Goal: Information Seeking & Learning: Learn about a topic

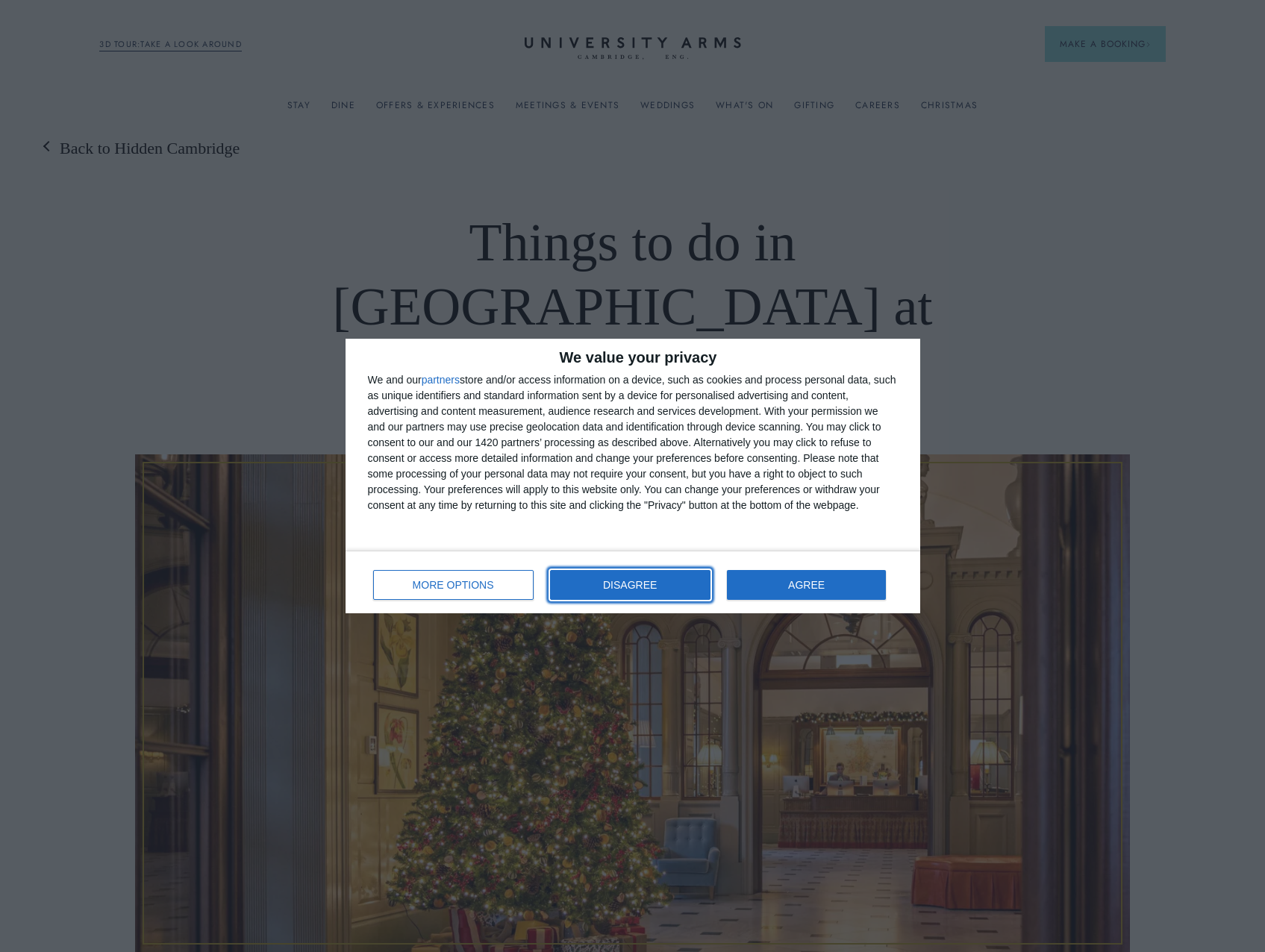
click at [706, 582] on button "DISAGREE" at bounding box center [630, 585] width 161 height 30
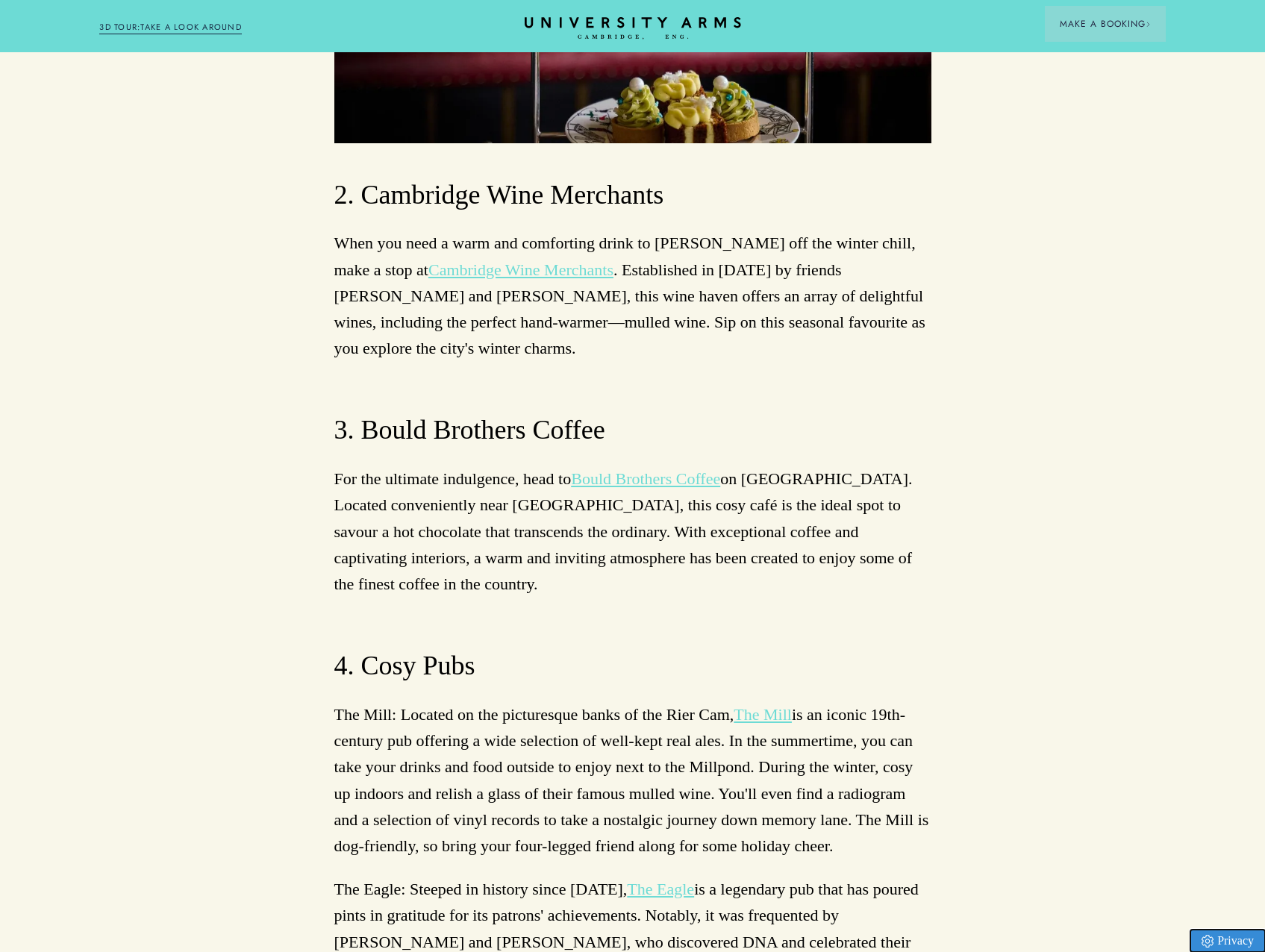
scroll to position [7611, 0]
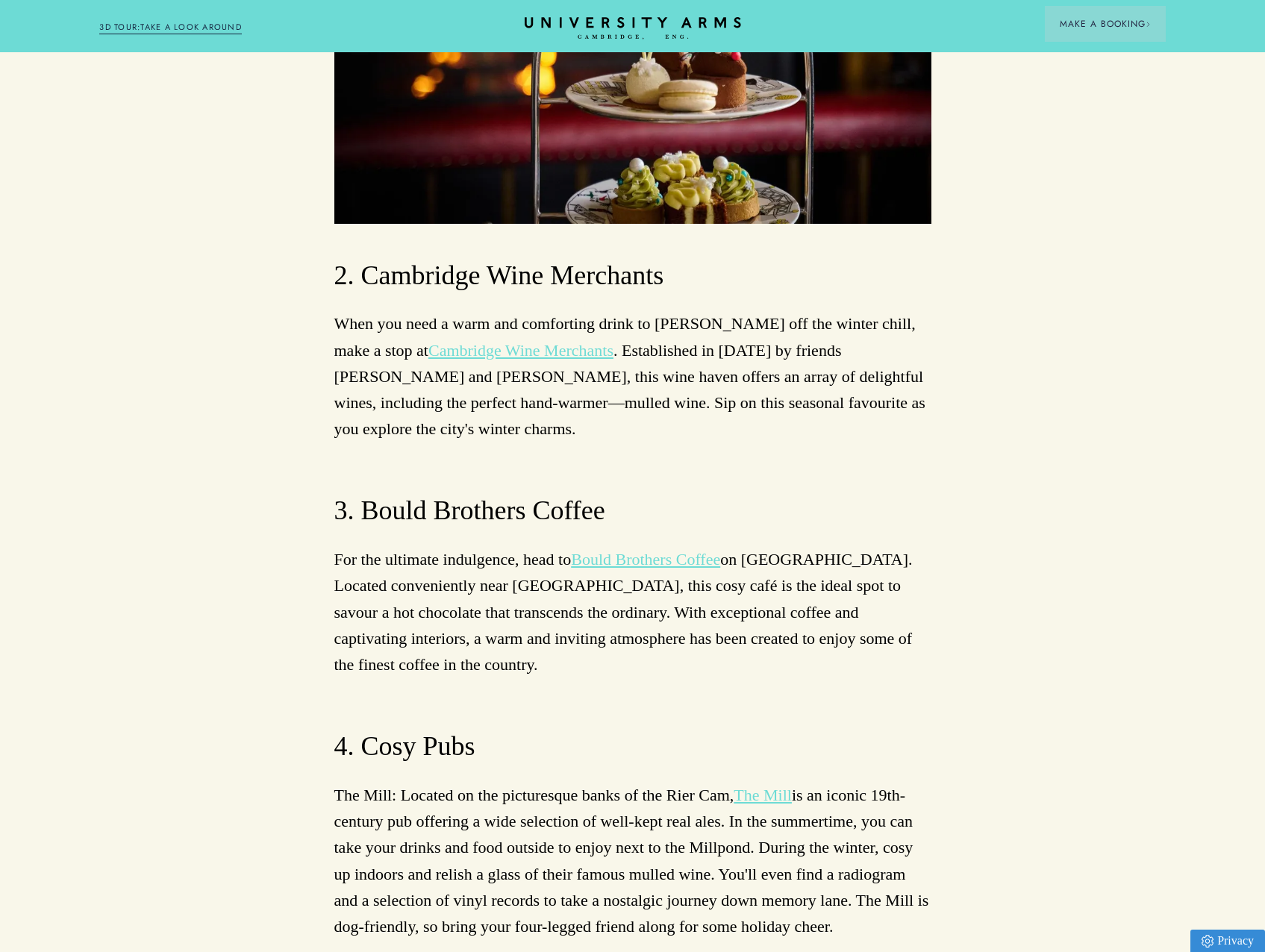
click at [765, 786] on link "The Mill" at bounding box center [763, 795] width 58 height 19
click at [664, 951] on link "The Eagle" at bounding box center [661, 970] width 67 height 19
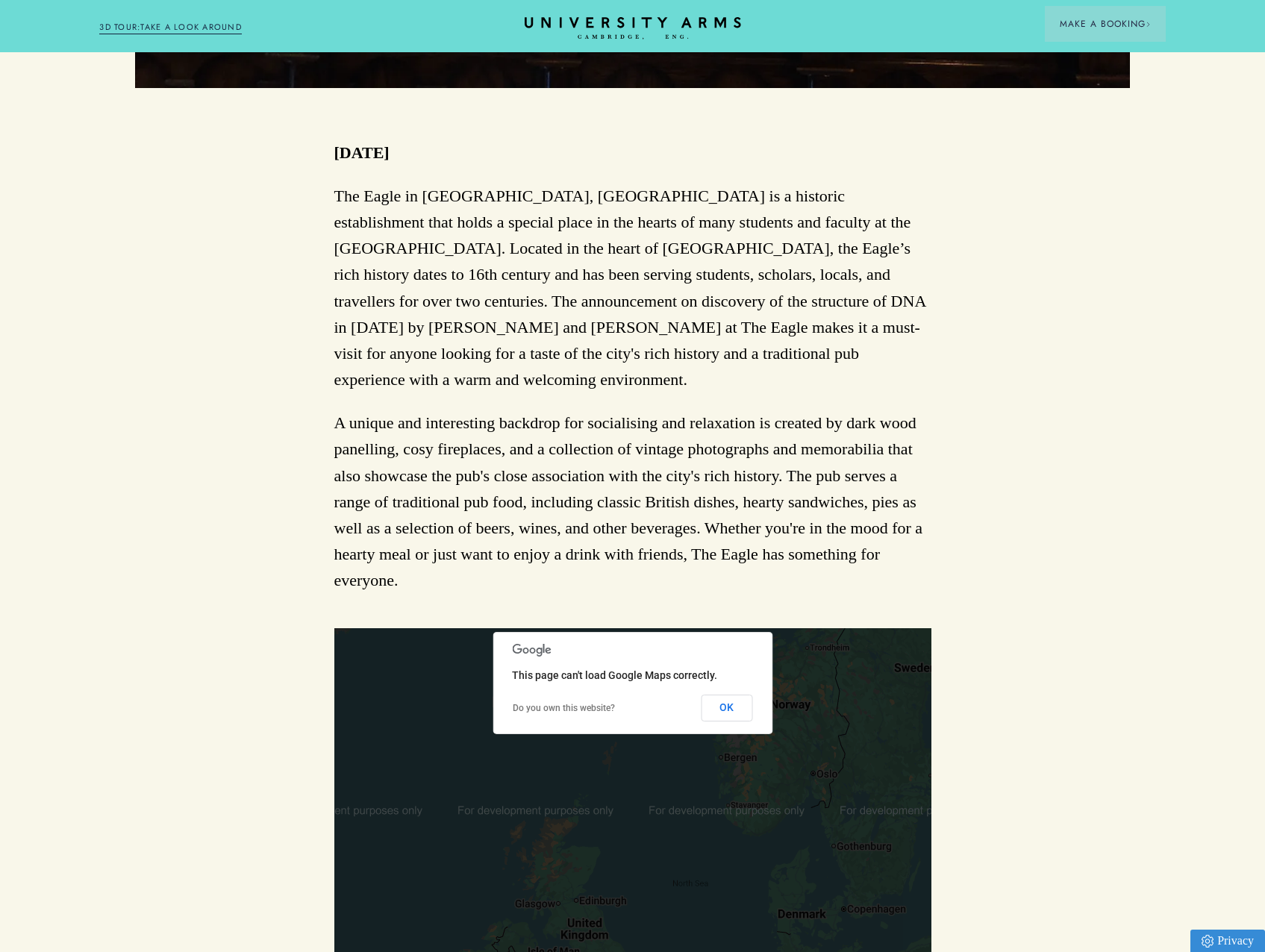
scroll to position [522, 0]
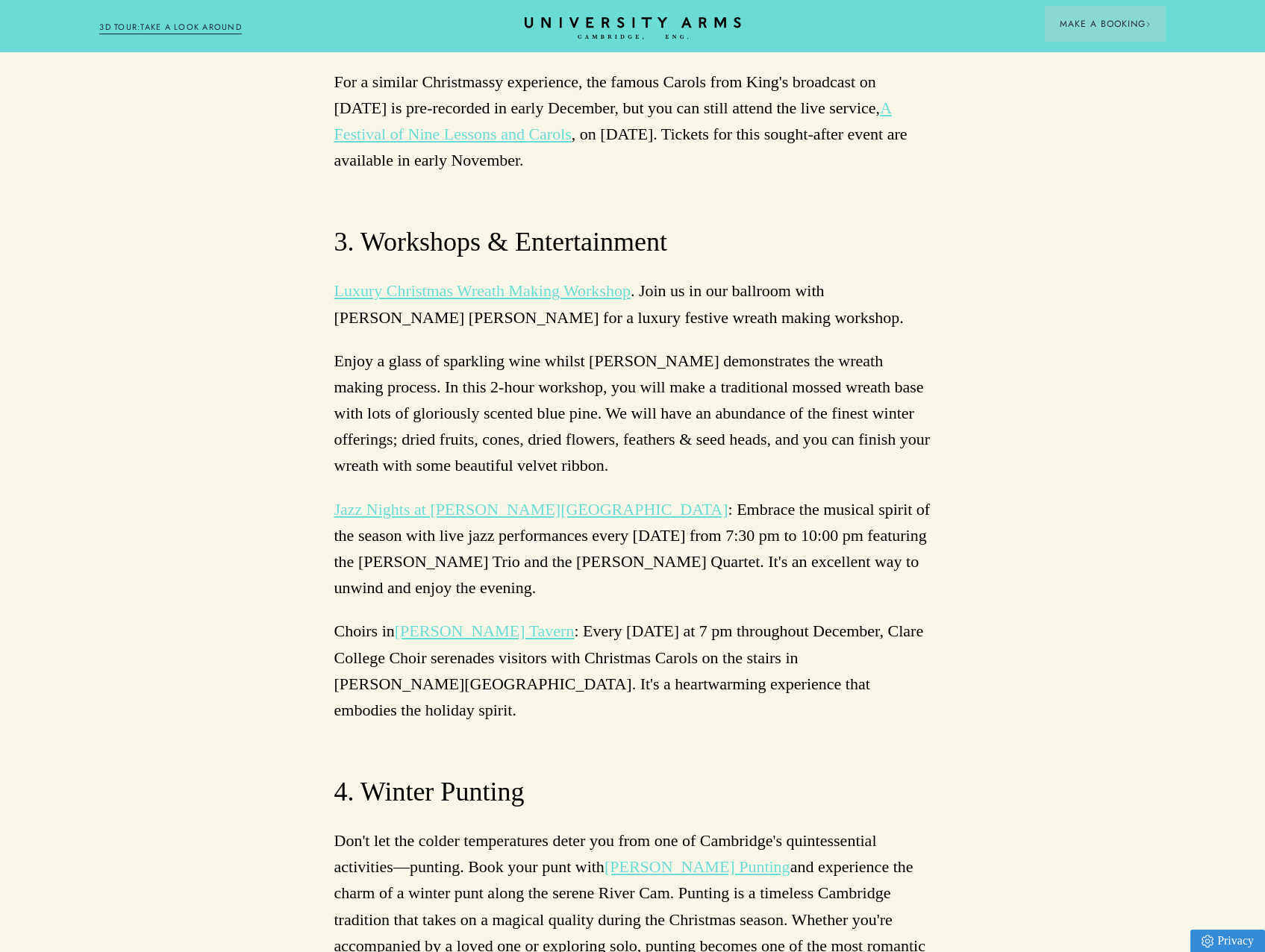
scroll to position [4999, 0]
